Goal: Book appointment/travel/reservation

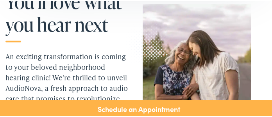
scroll to position [743, 0]
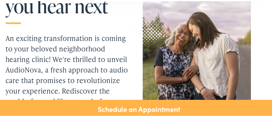
click at [245, 107] on link "Schedule an Appointment" at bounding box center [139, 108] width 278 height 18
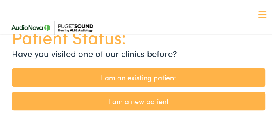
scroll to position [73, 0]
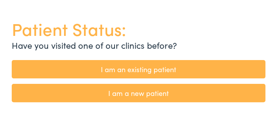
click at [209, 66] on link "I am an existing patient" at bounding box center [138, 68] width 253 height 18
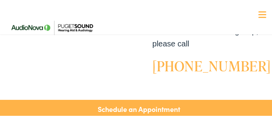
scroll to position [399, 0]
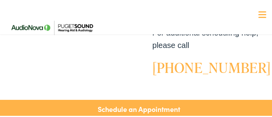
click at [239, 7] on body "Existing Patient Hearing Care Services in Seattle Skip to Main Content Menu Clo…" at bounding box center [139, 87] width 278 height 972
select select "https://pshearing.alpacaaudiology.com/locations/tacoma-wa/"
click at [152, 0] on select "Select Clinic Tukwila-WA-AudioNova 14900 Interurban Ave S #185 Tacoma-WA-AudioN…" at bounding box center [200, 9] width 96 height 18
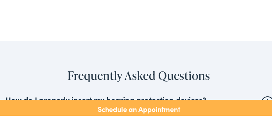
scroll to position [2391, 0]
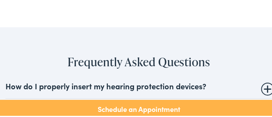
click at [260, 80] on summary "How do I properly insert my hearing protection devices?" at bounding box center [138, 84] width 267 height 9
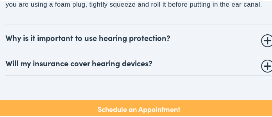
scroll to position [2592, 0]
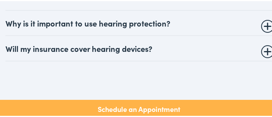
click at [260, 43] on summary "Will my insurance cover hearing devices?" at bounding box center [138, 47] width 267 height 9
